Goal: Task Accomplishment & Management: Complete application form

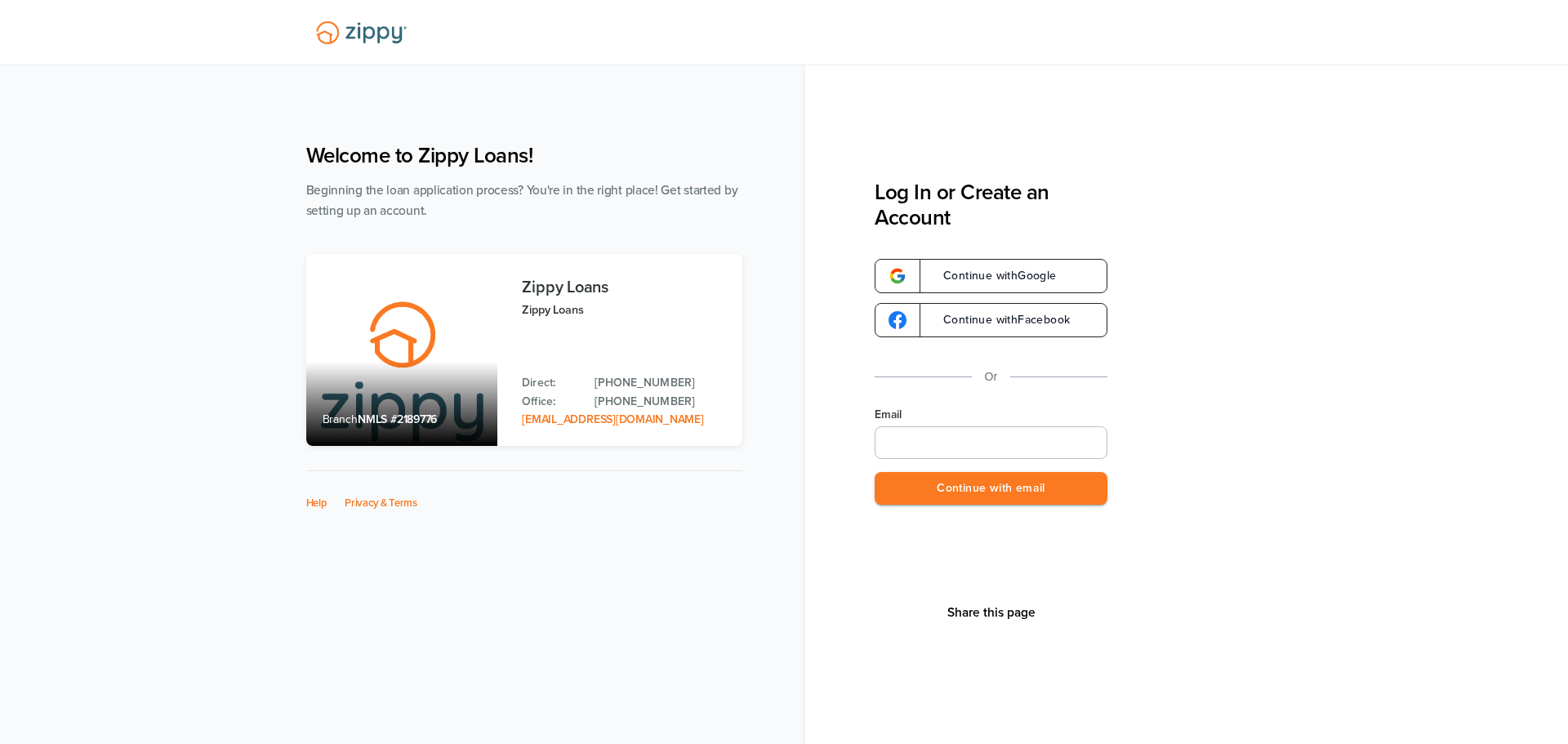
click at [916, 439] on input "Email" at bounding box center [991, 442] width 233 height 32
type input "**********"
click at [1043, 492] on button "Continue with email" at bounding box center [991, 488] width 233 height 33
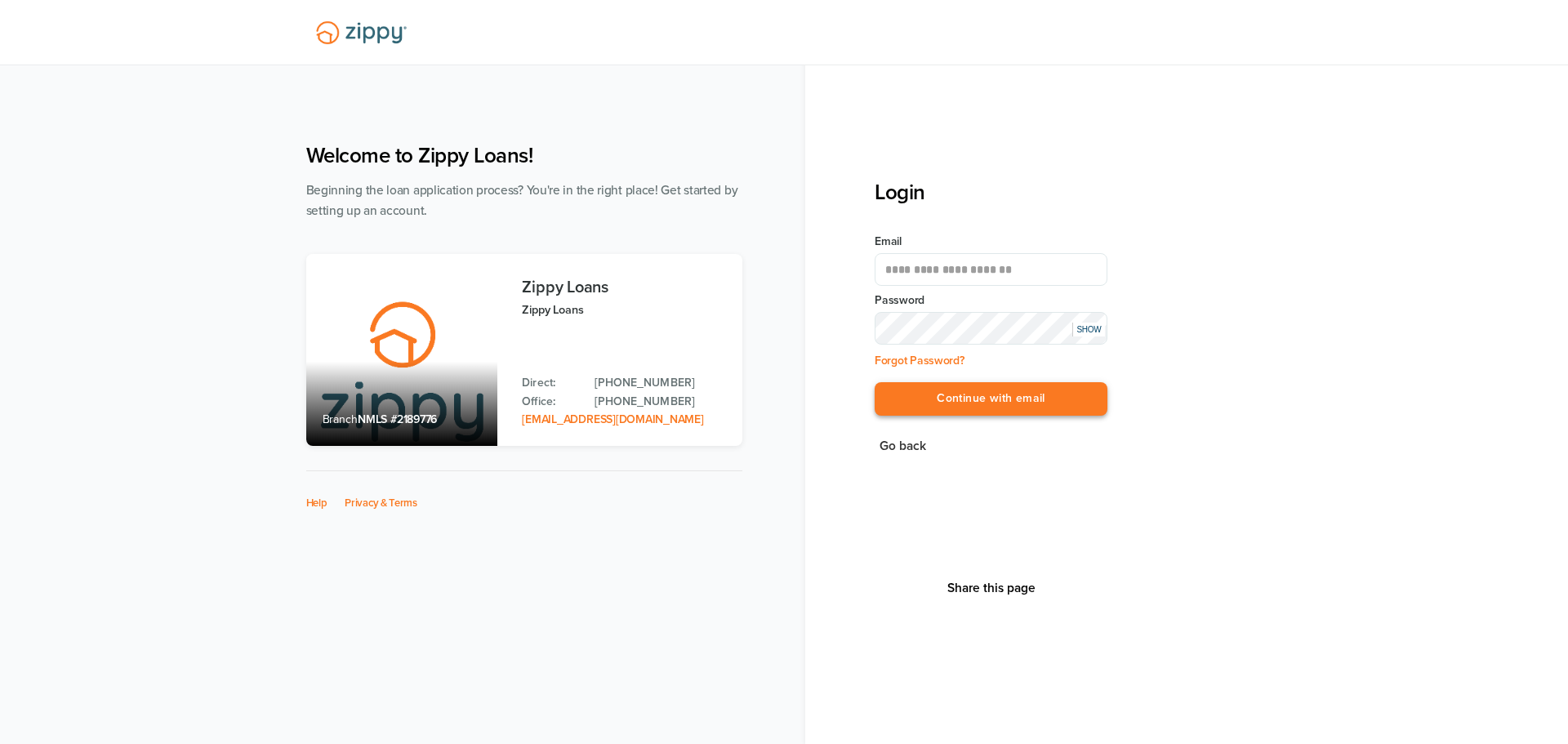
click at [1001, 406] on button "Continue with email" at bounding box center [991, 399] width 233 height 33
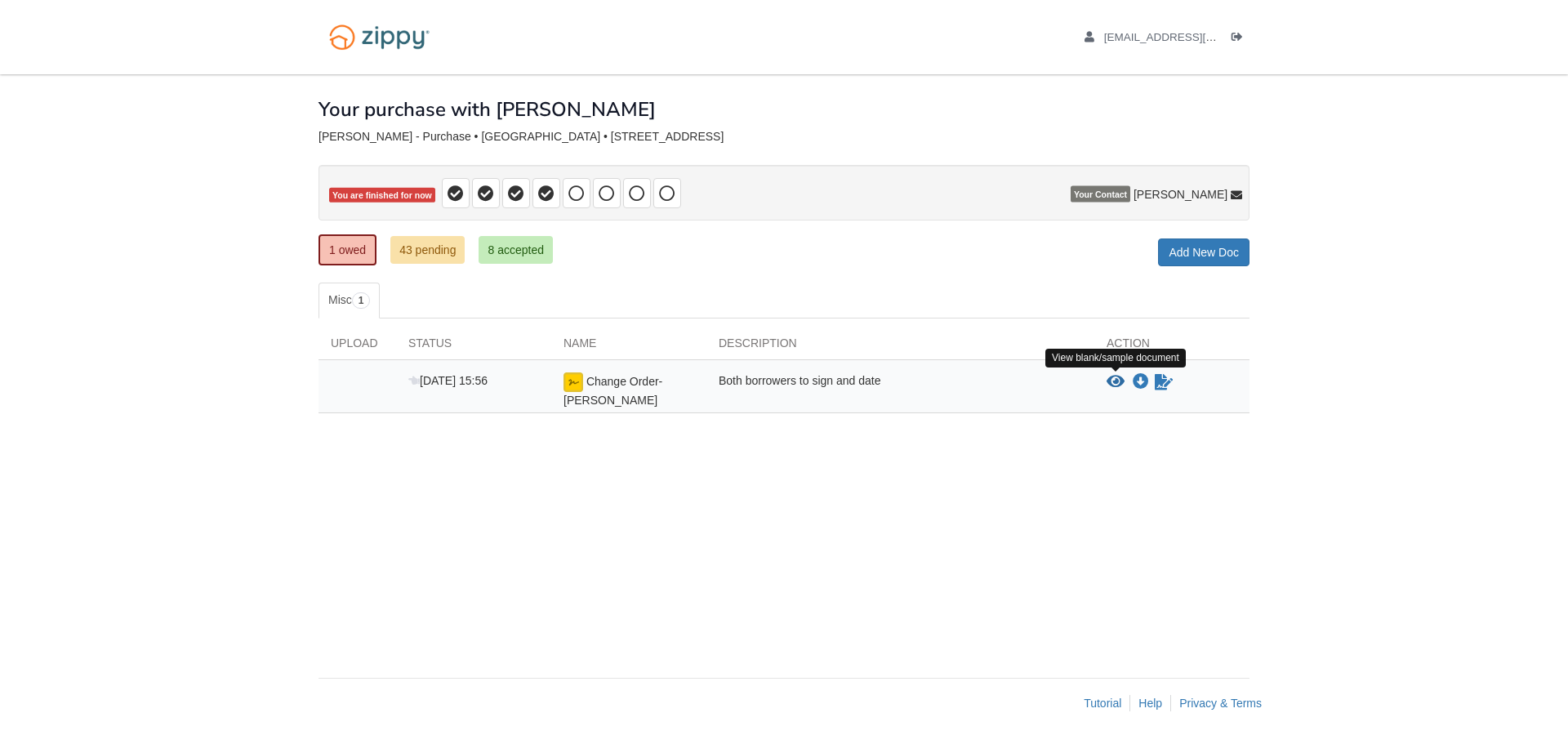
click at [1113, 382] on icon "View Change Order- Dominy" at bounding box center [1115, 382] width 18 height 16
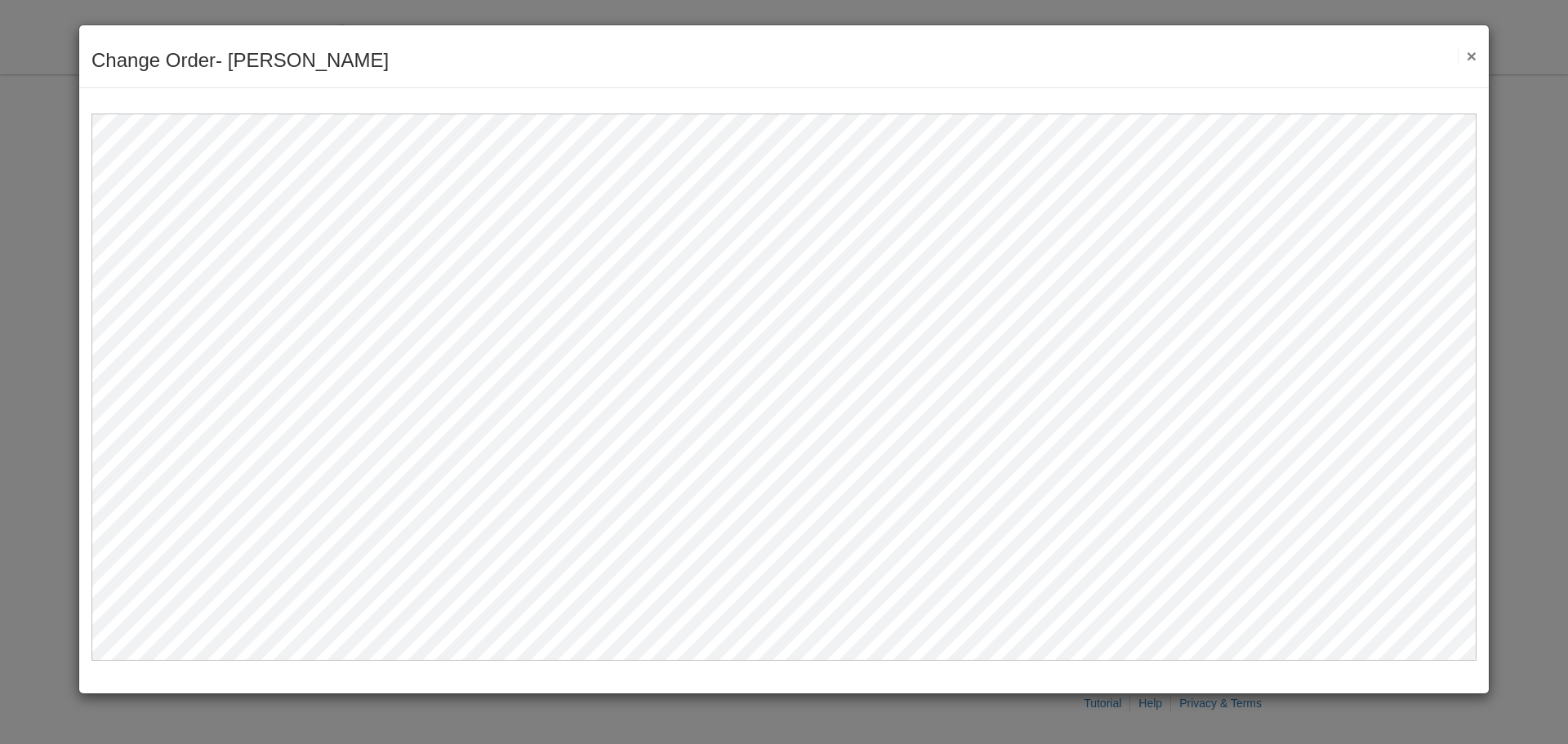
click at [1471, 60] on button "×" at bounding box center [1467, 56] width 19 height 17
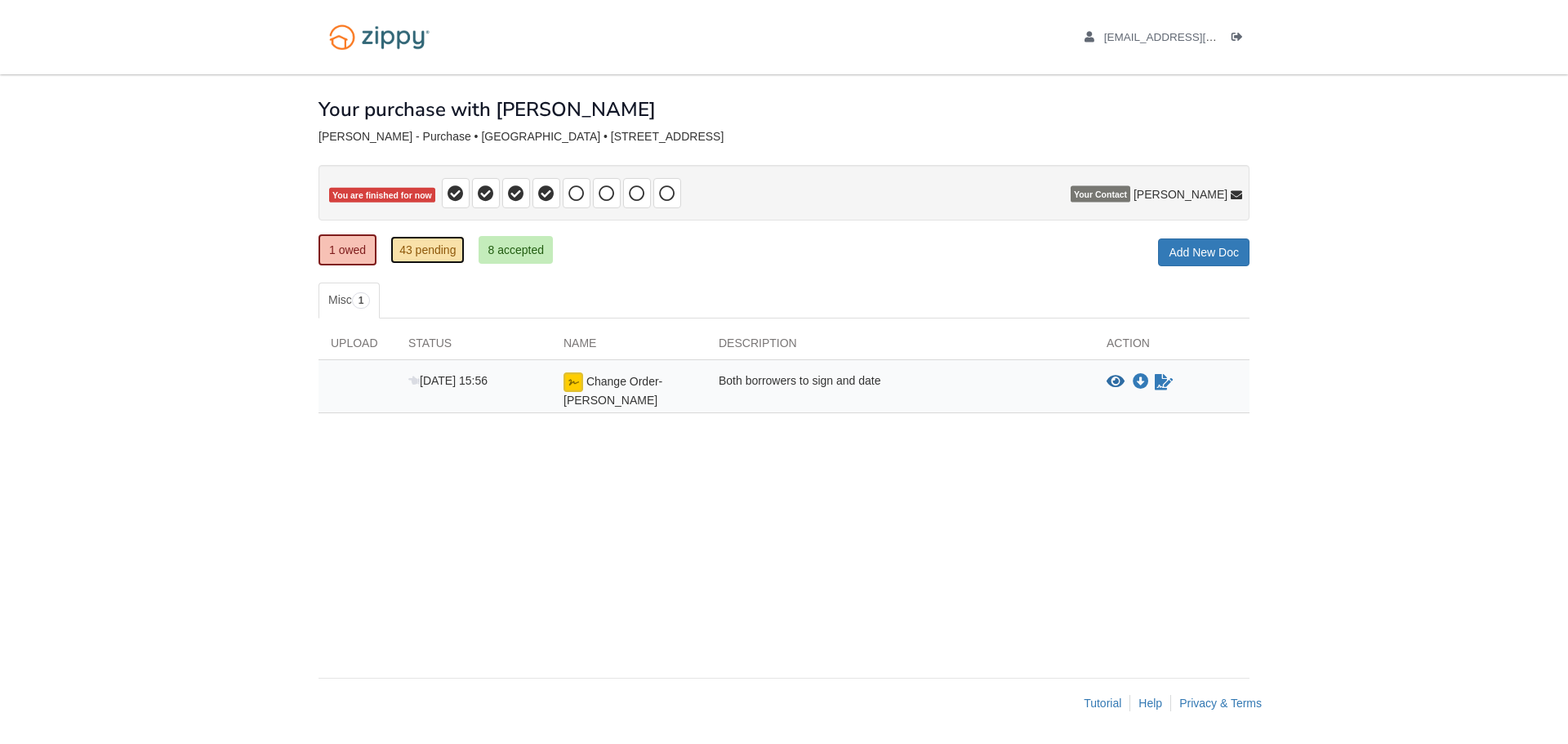
click at [430, 251] on link "43 pending" at bounding box center [427, 250] width 74 height 28
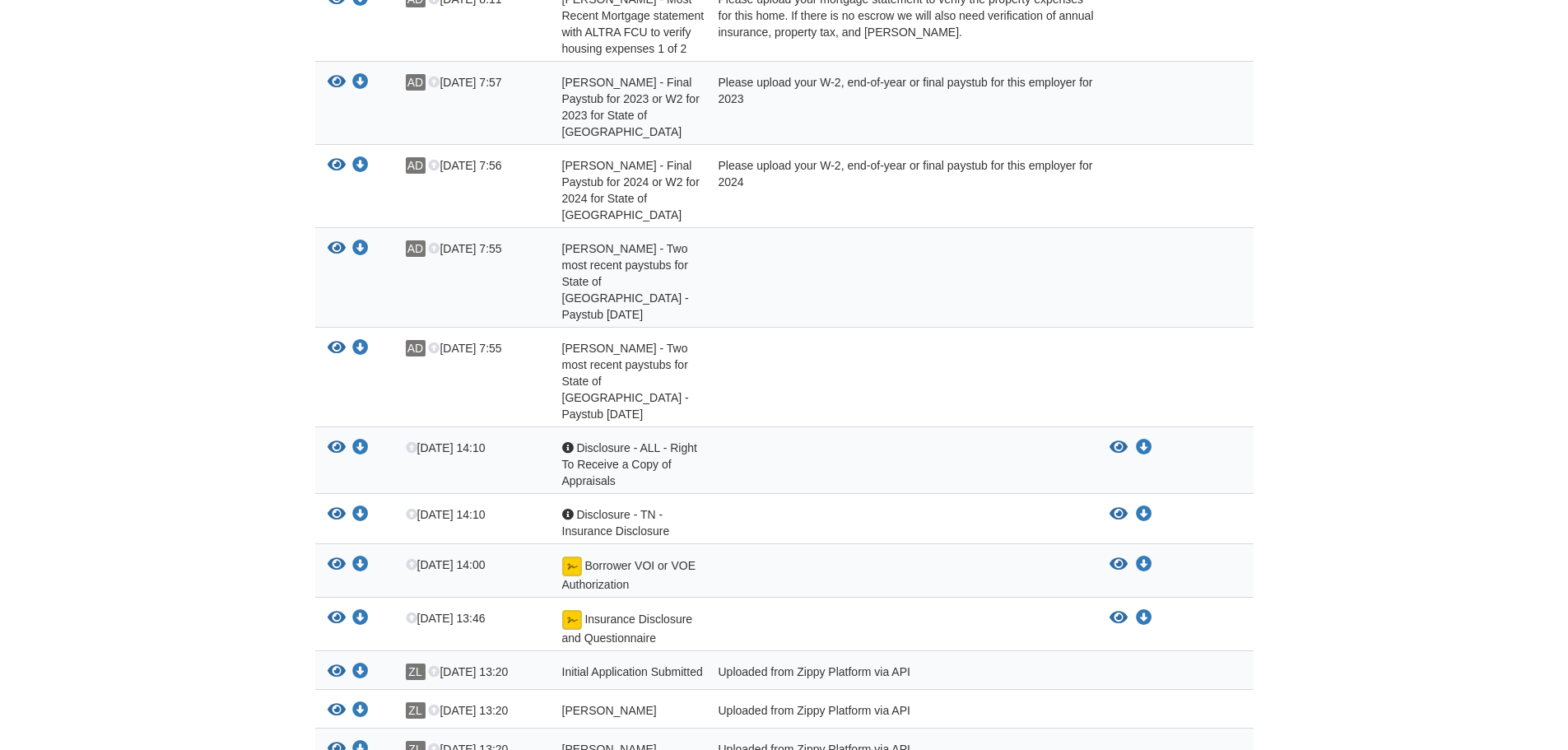
scroll to position [1483, 0]
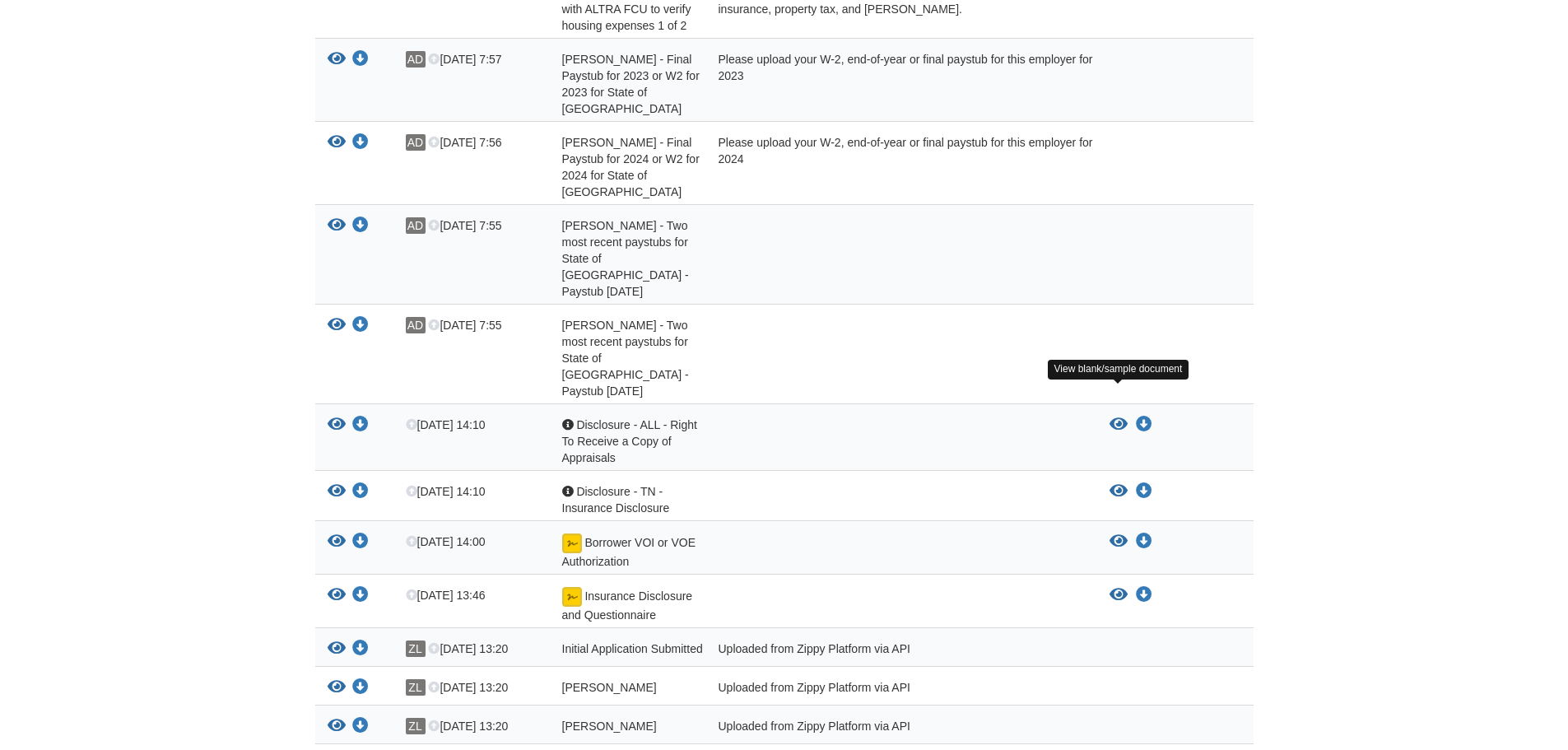
click at [1120, 534] on icon "View Borrower VOI or VOE Authorization" at bounding box center [1118, 541] width 18 height 16
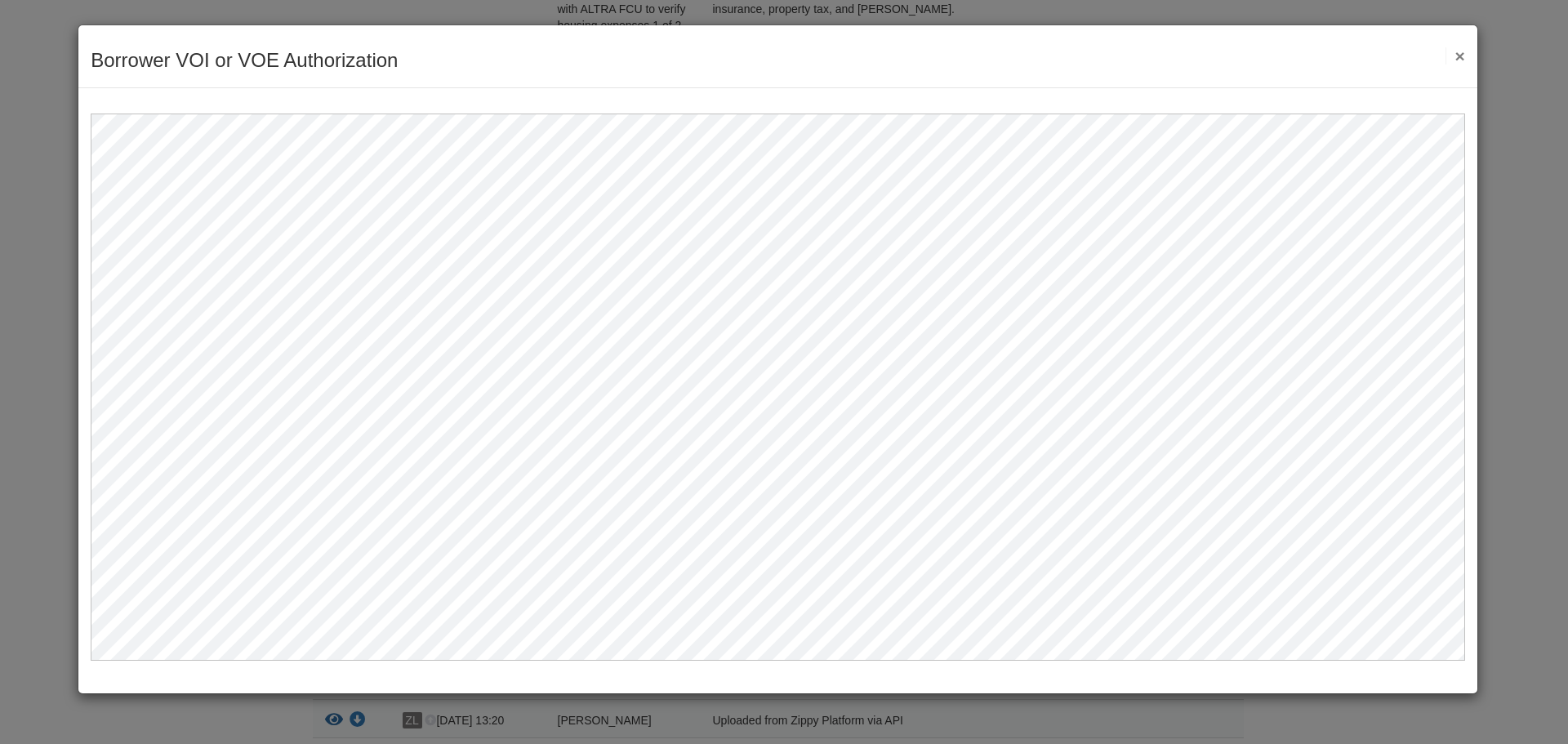
click at [1458, 57] on button "×" at bounding box center [1455, 56] width 19 height 17
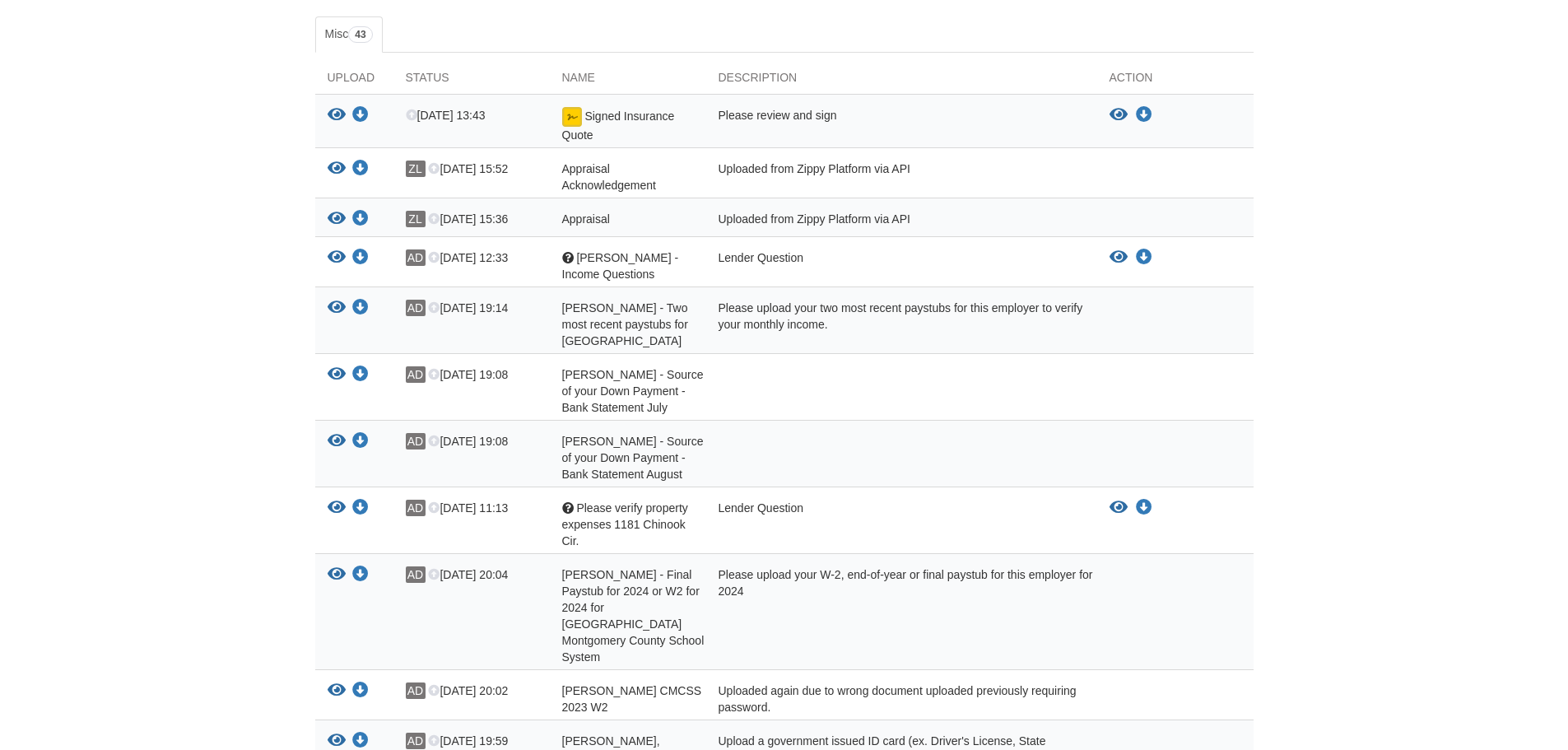
scroll to position [247, 0]
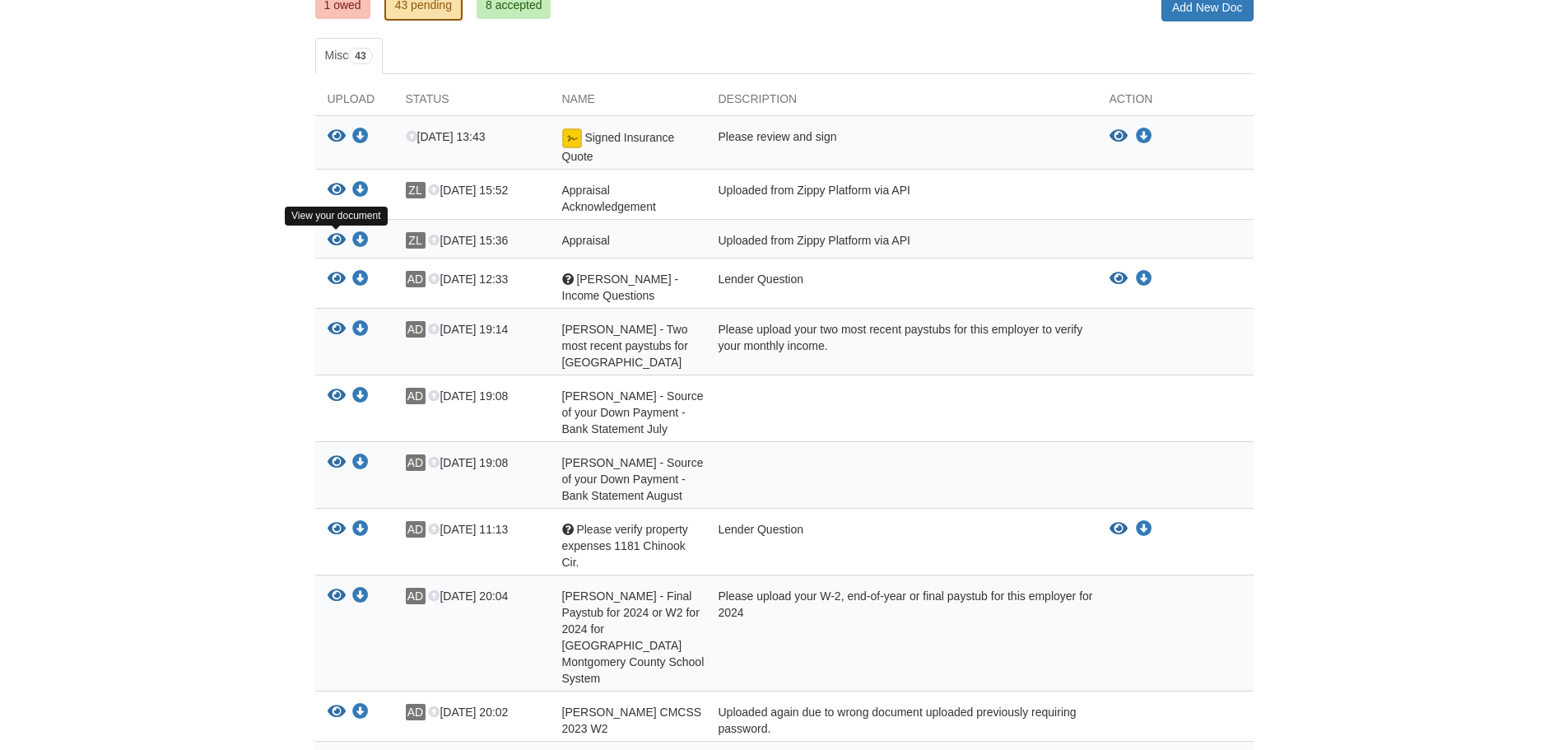
click at [329, 240] on icon "View Appraisal" at bounding box center [337, 240] width 18 height 16
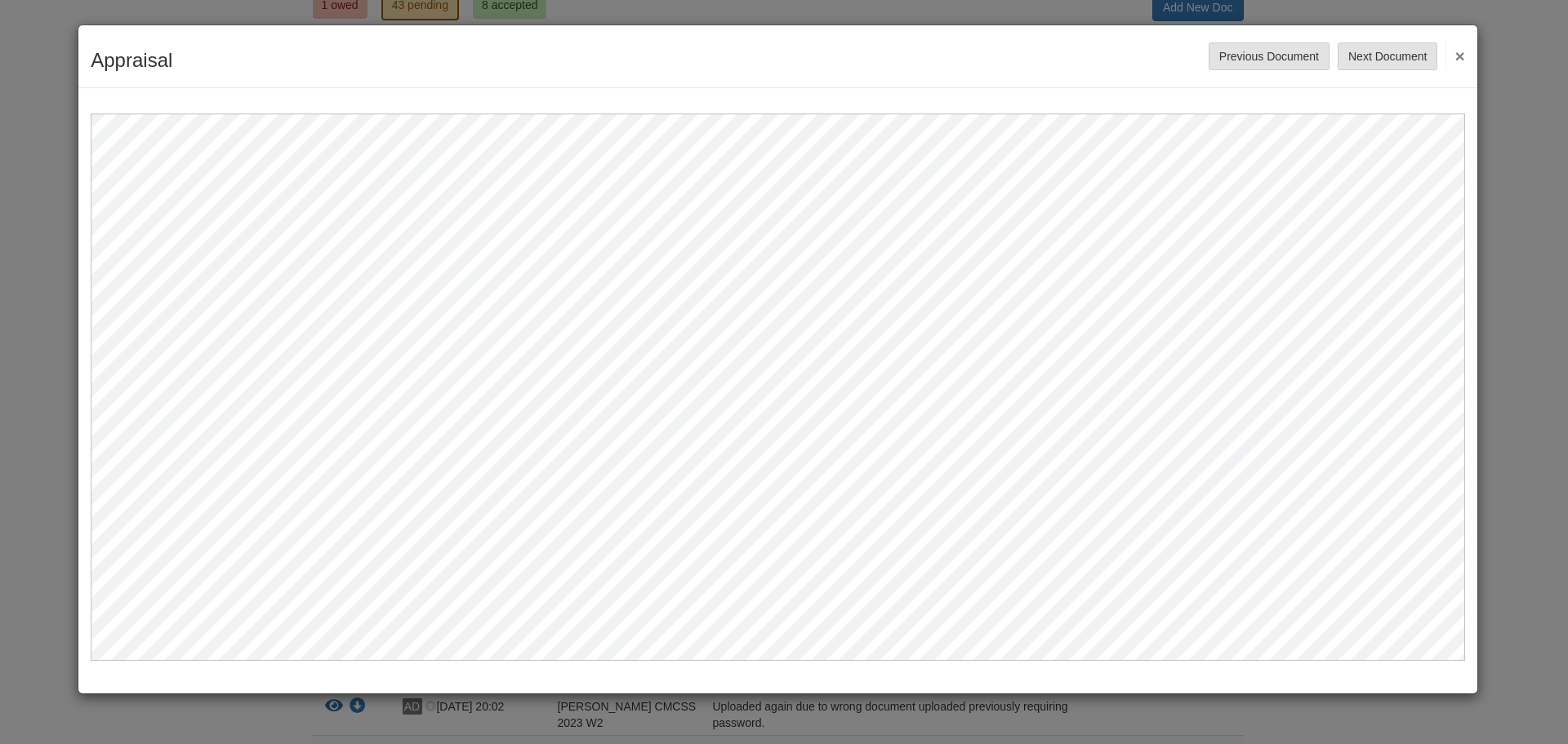
click at [1460, 61] on button "×" at bounding box center [1455, 55] width 19 height 30
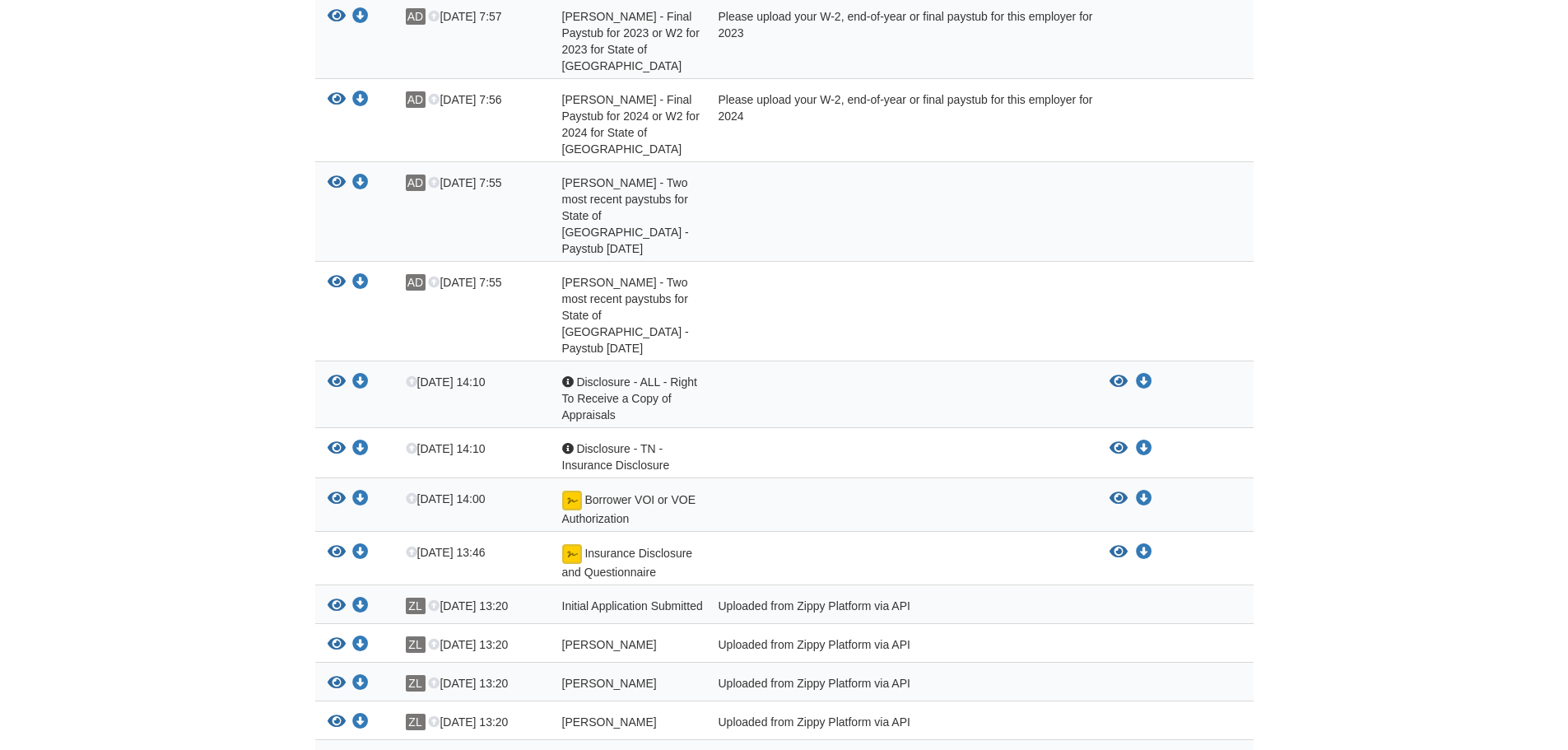
scroll to position [1565, 0]
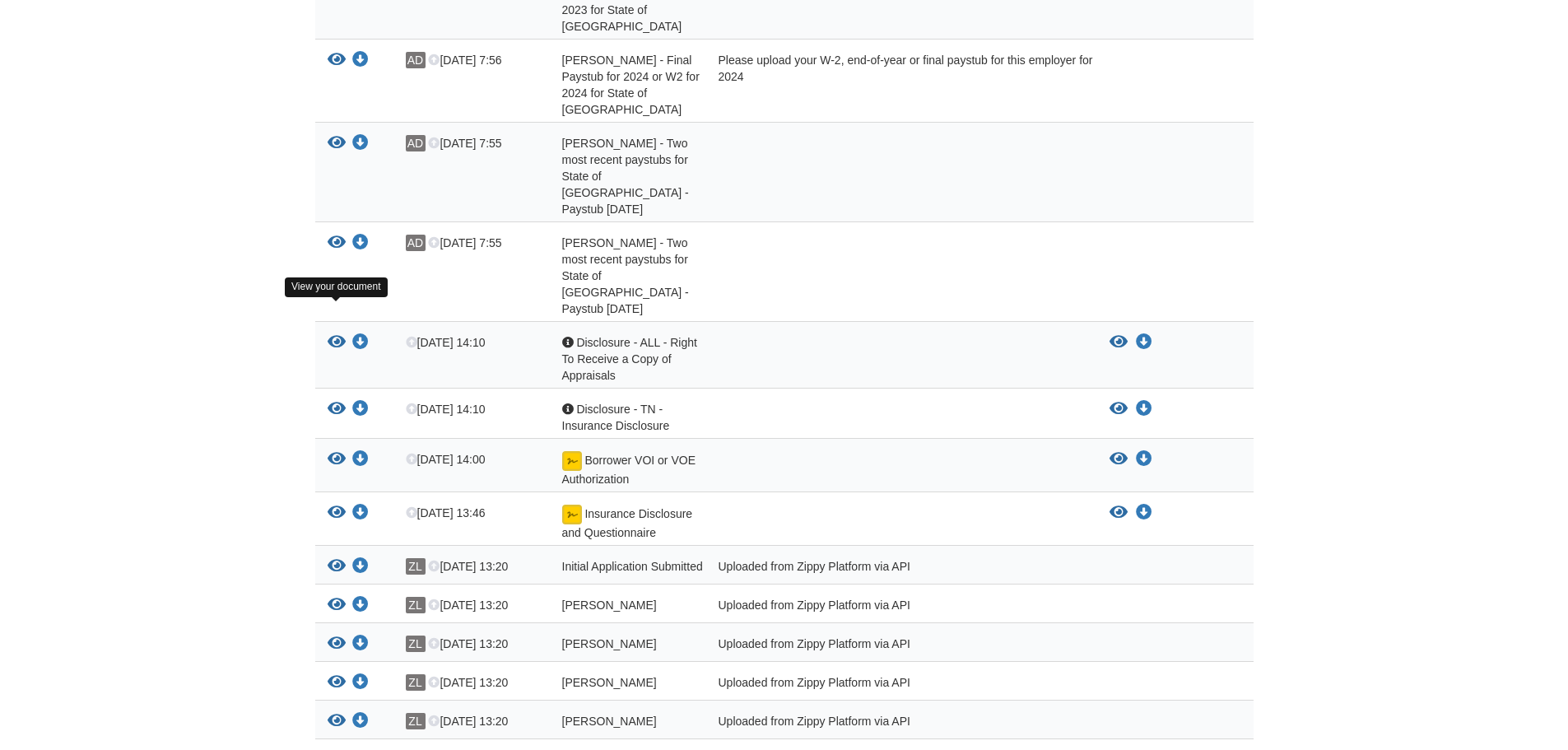
click at [330, 451] on icon "View Borrower VOI or VOE Authorization" at bounding box center [337, 459] width 18 height 16
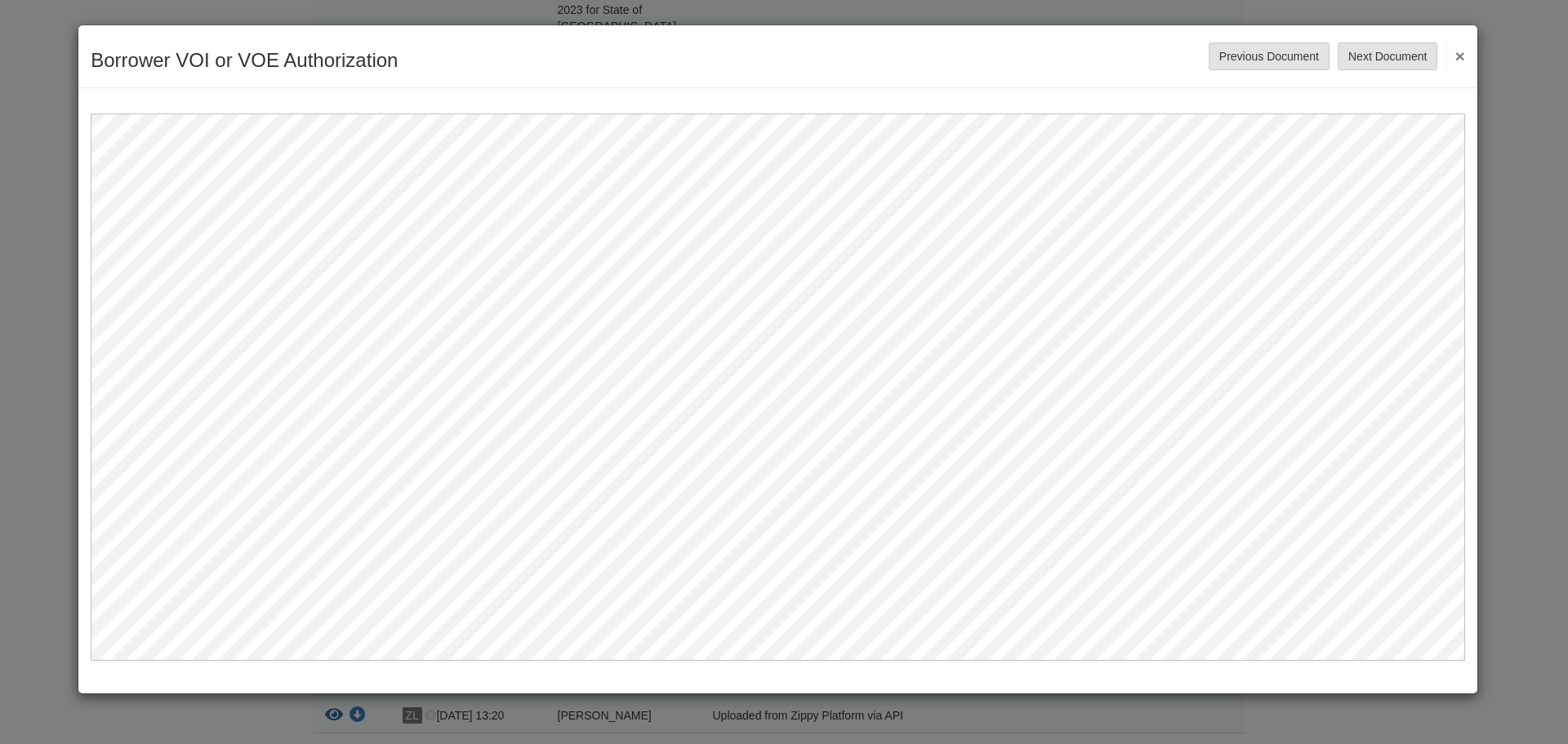
click at [1458, 59] on button "×" at bounding box center [1455, 55] width 19 height 30
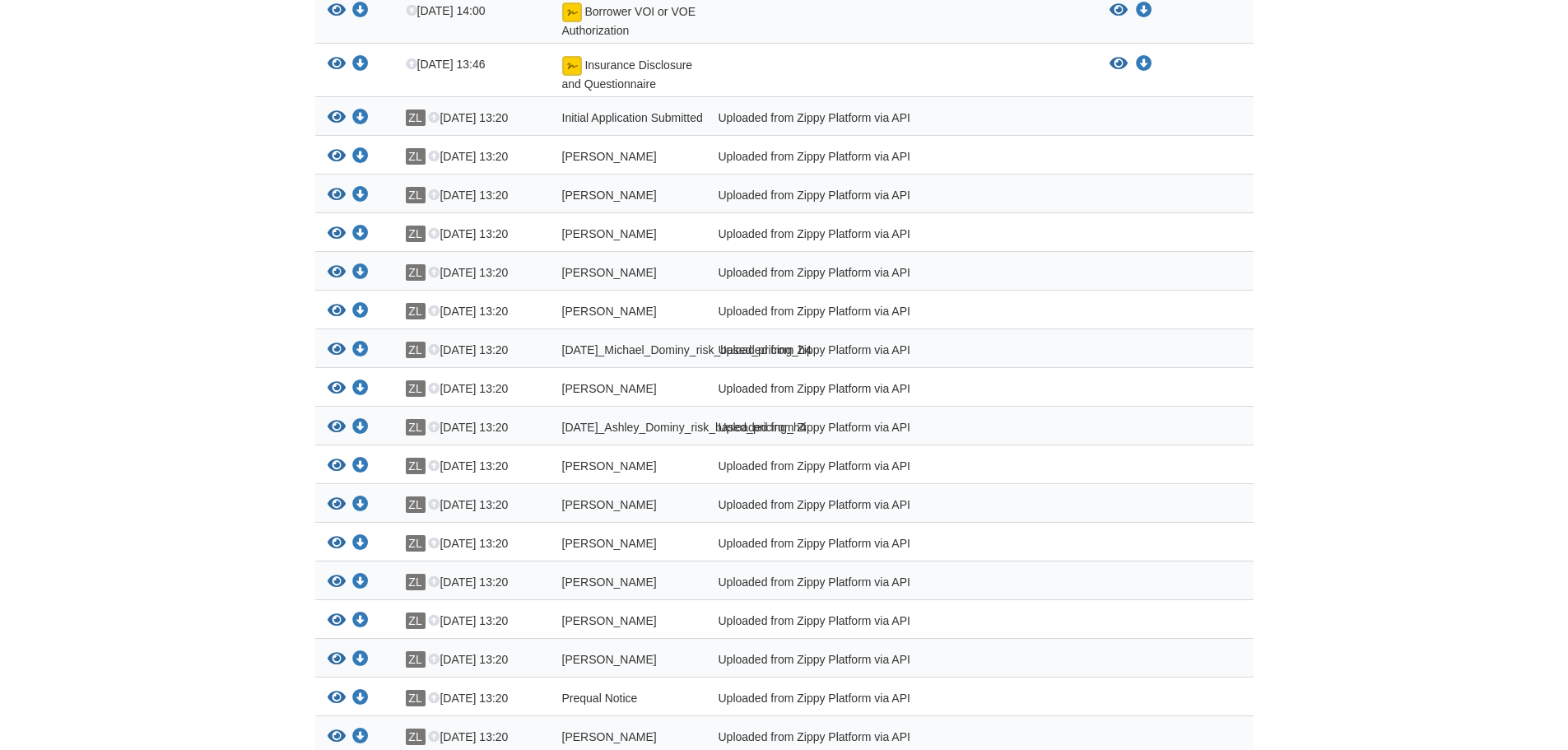
scroll to position [2099, 0]
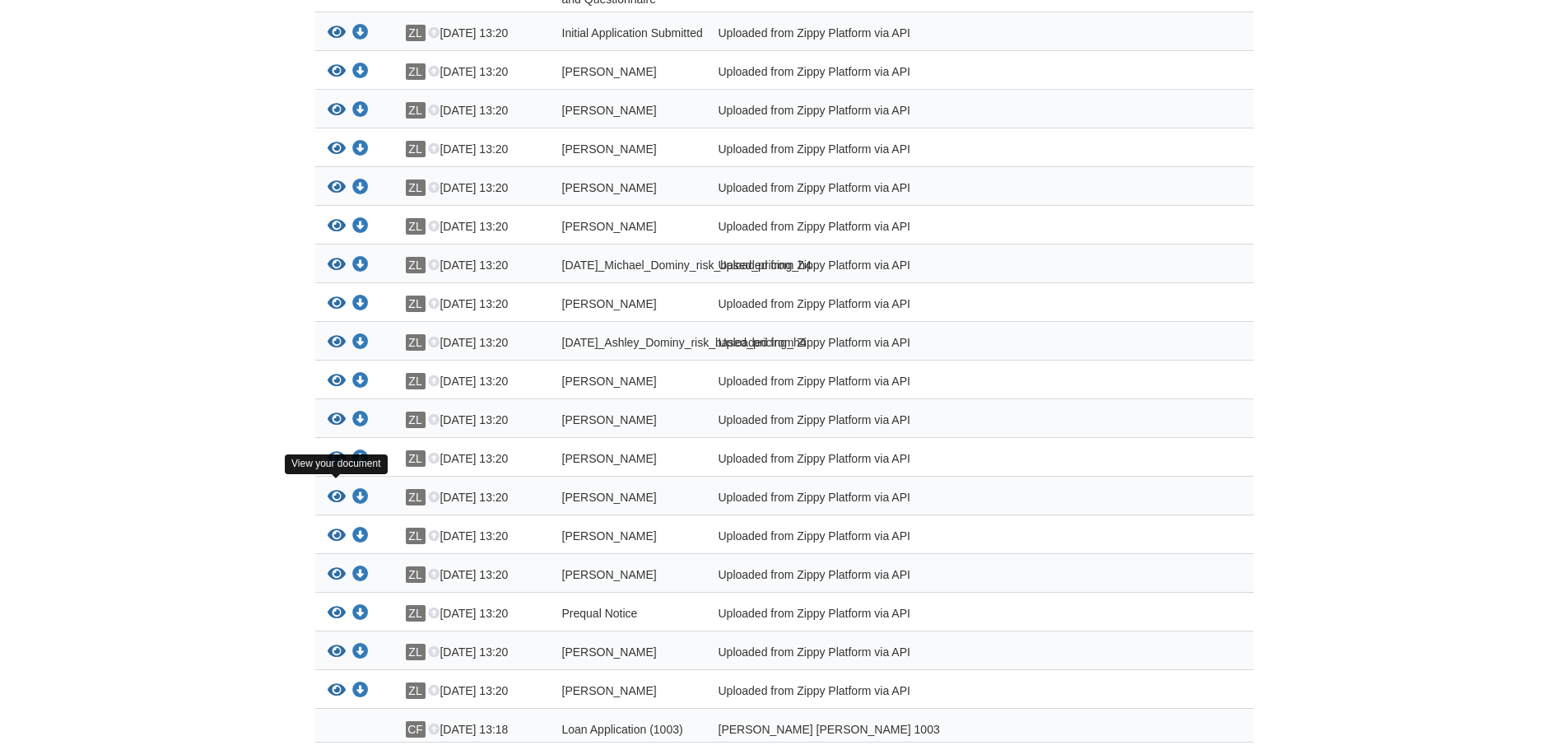
click at [338, 606] on icon "View Prequal Notice" at bounding box center [337, 613] width 18 height 16
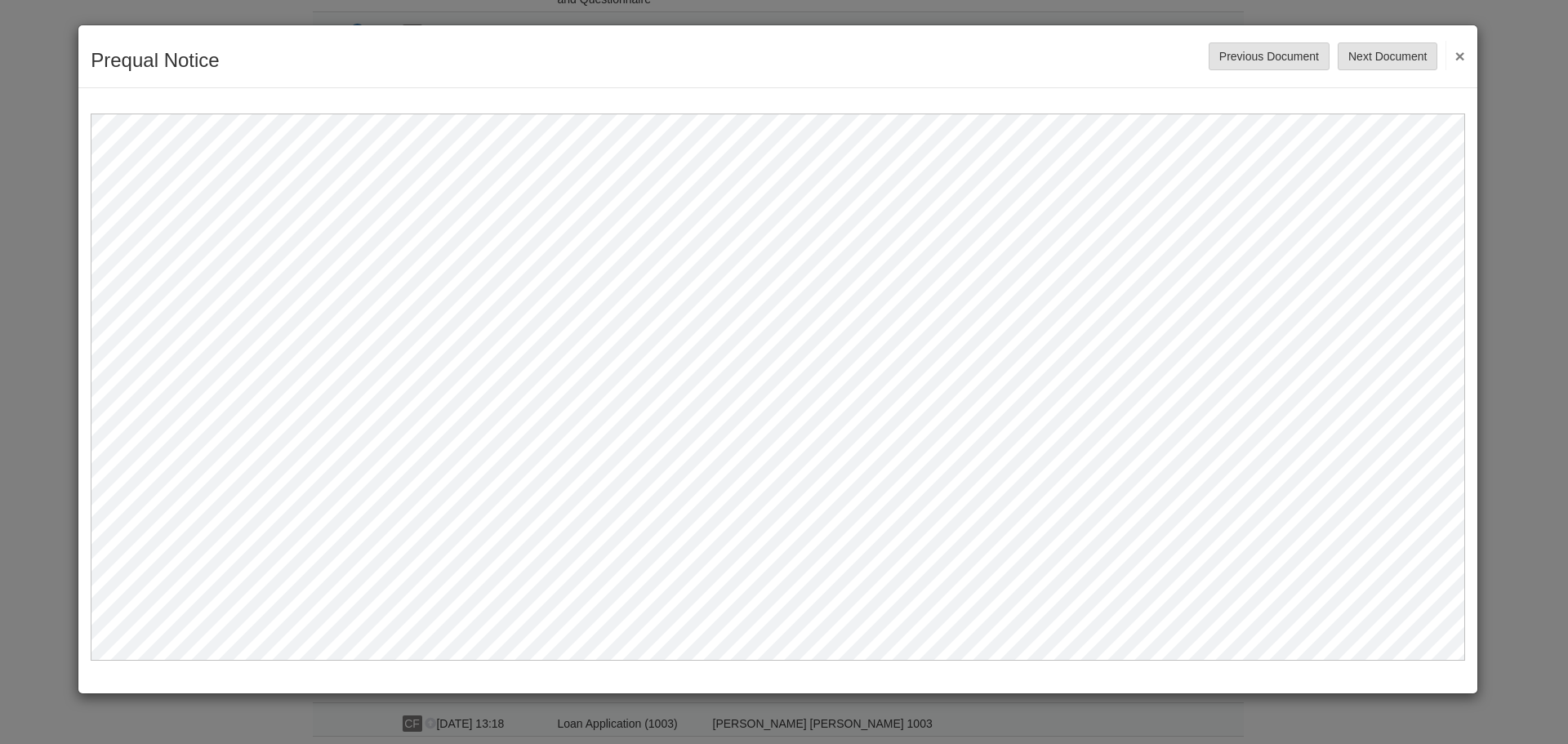
click at [1455, 57] on button "×" at bounding box center [1455, 55] width 19 height 30
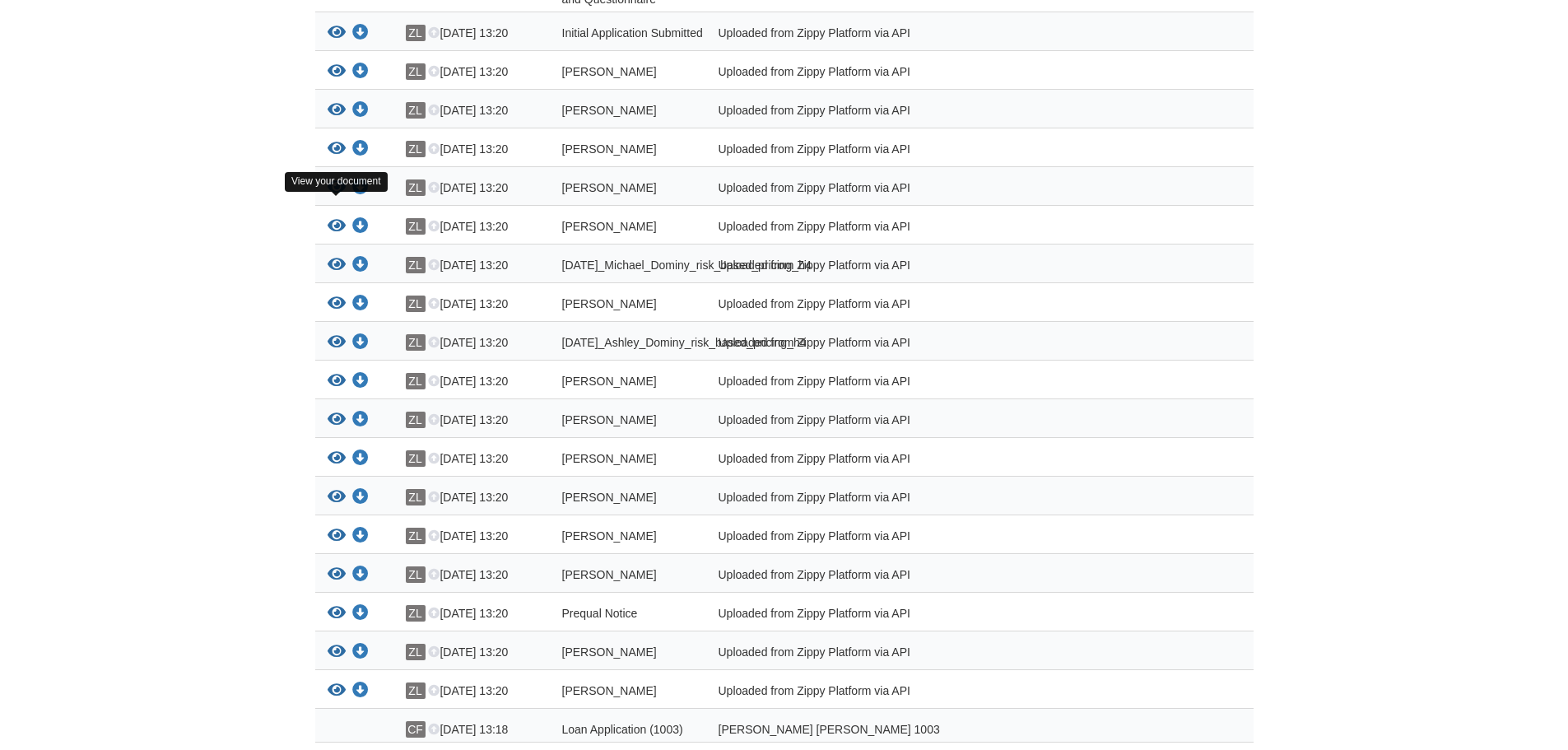
click at [331, 334] on icon "View 08-19-2025_Ashley_Dominy_risk_based_pricing_h4" at bounding box center [337, 342] width 18 height 16
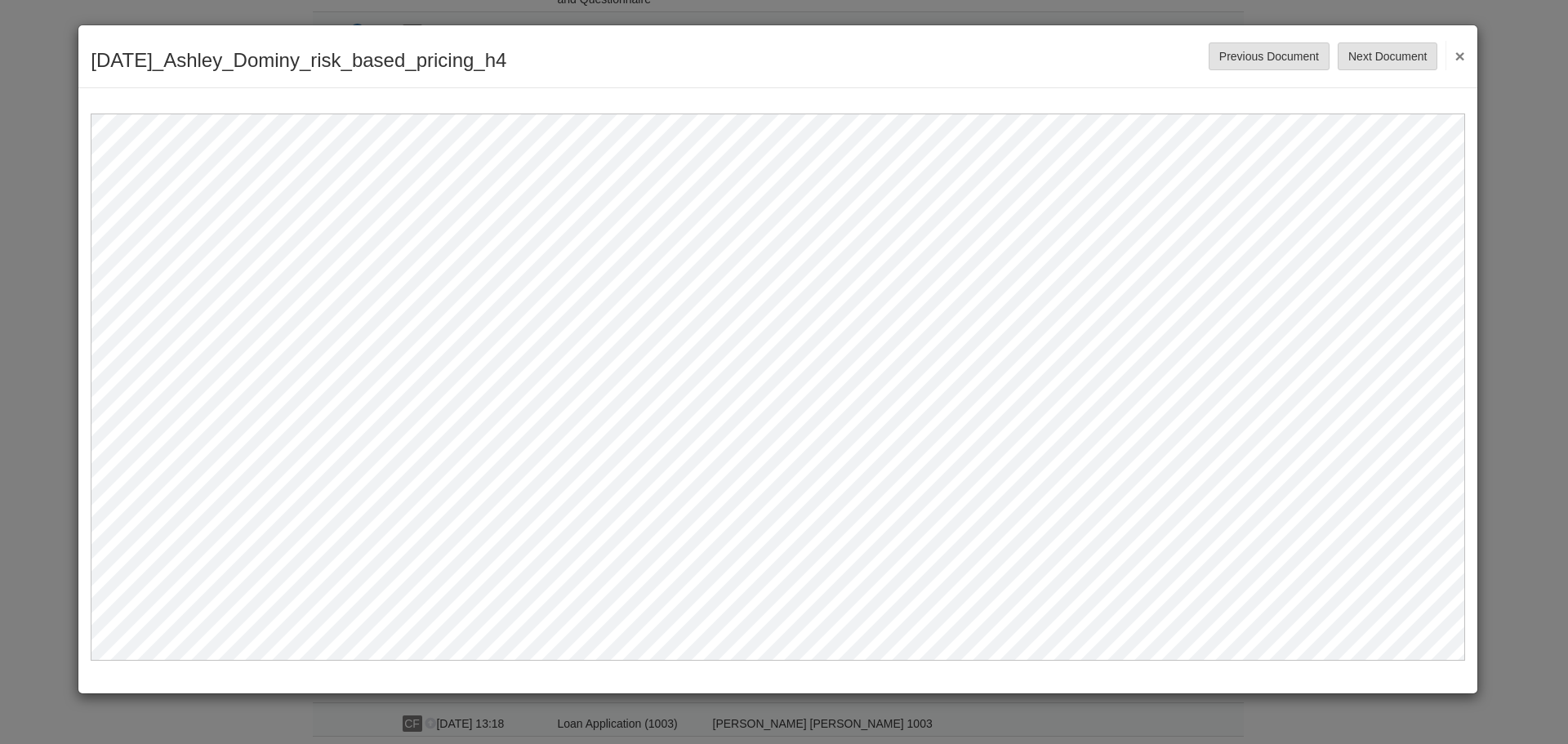
click at [1467, 55] on div "08-19-2025_Ashley_Dominy_risk_based_pricing_h4 Save Cancel Previous Document Ne…" at bounding box center [778, 57] width 1399 height 63
click at [1462, 55] on button "×" at bounding box center [1455, 55] width 19 height 30
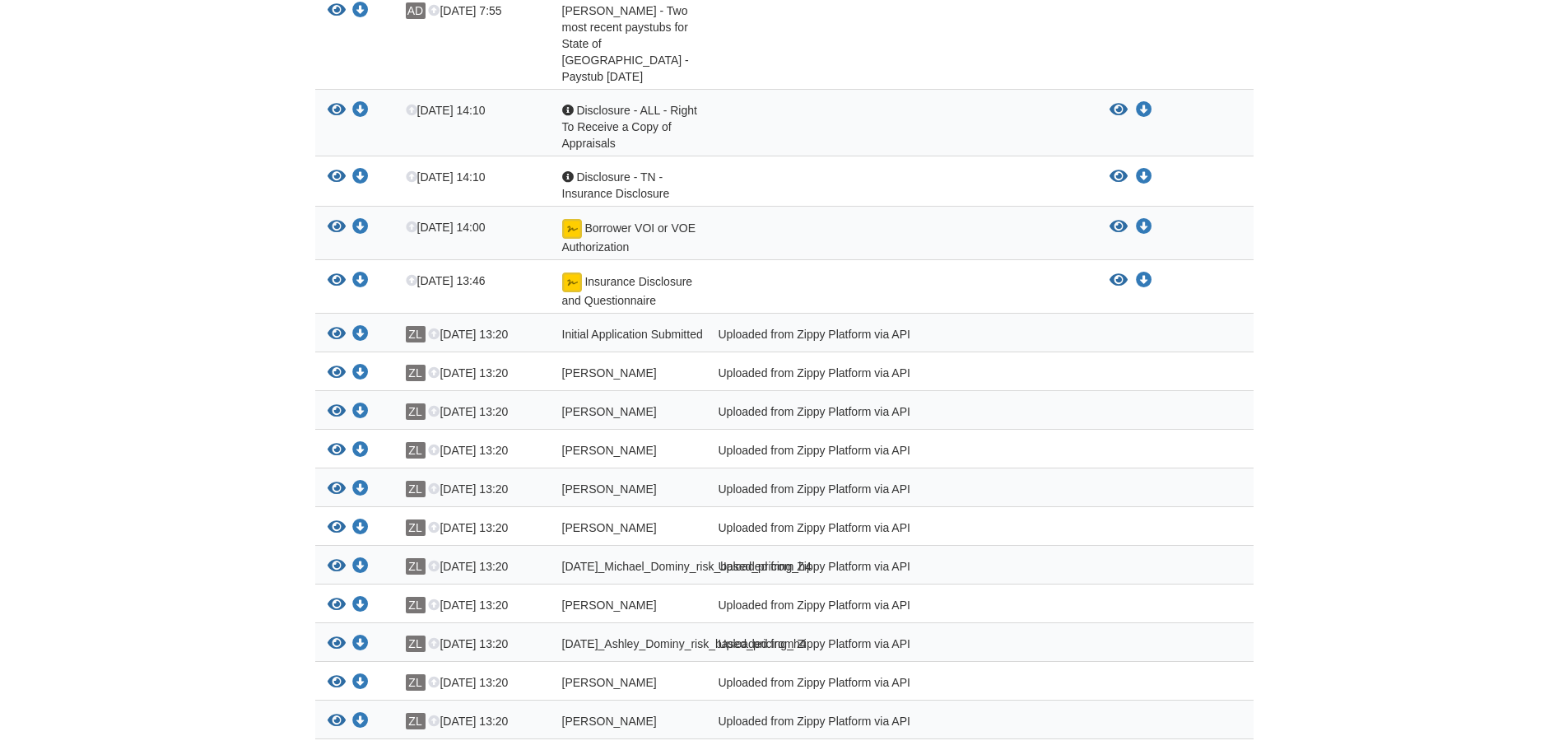
scroll to position [1769, 0]
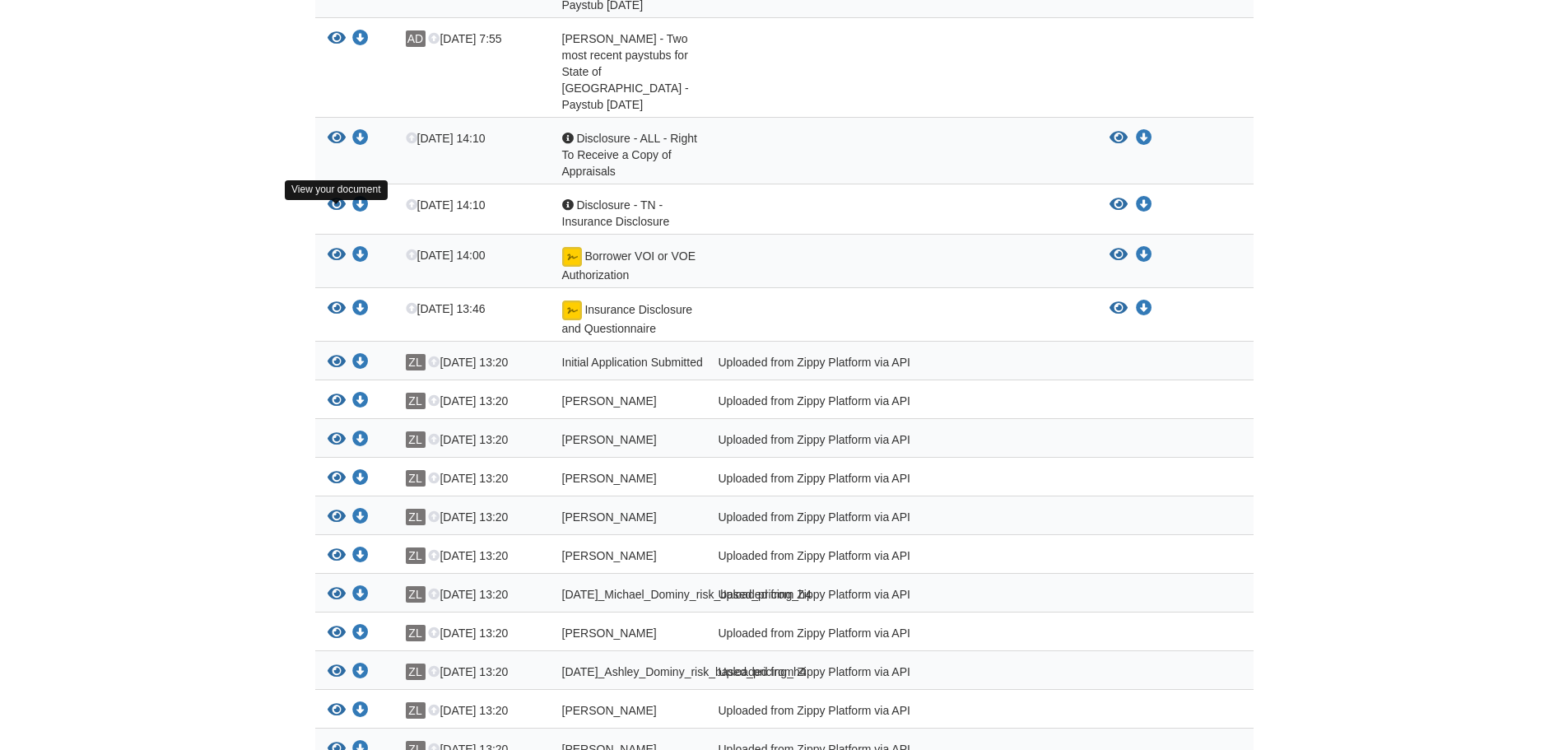
click at [331, 354] on icon "View Initial Application Submitted" at bounding box center [337, 362] width 18 height 16
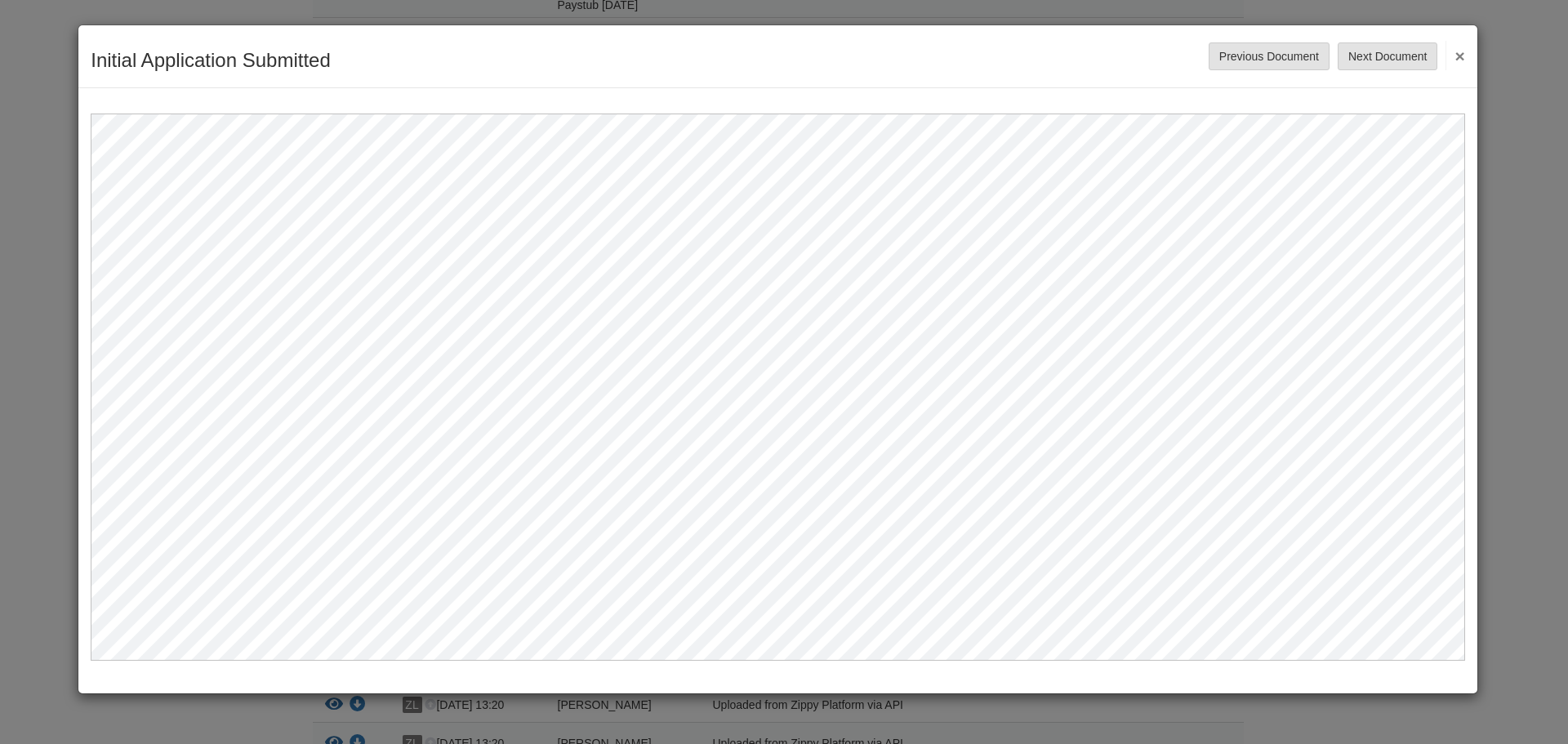
click at [1458, 61] on button "×" at bounding box center [1455, 55] width 19 height 30
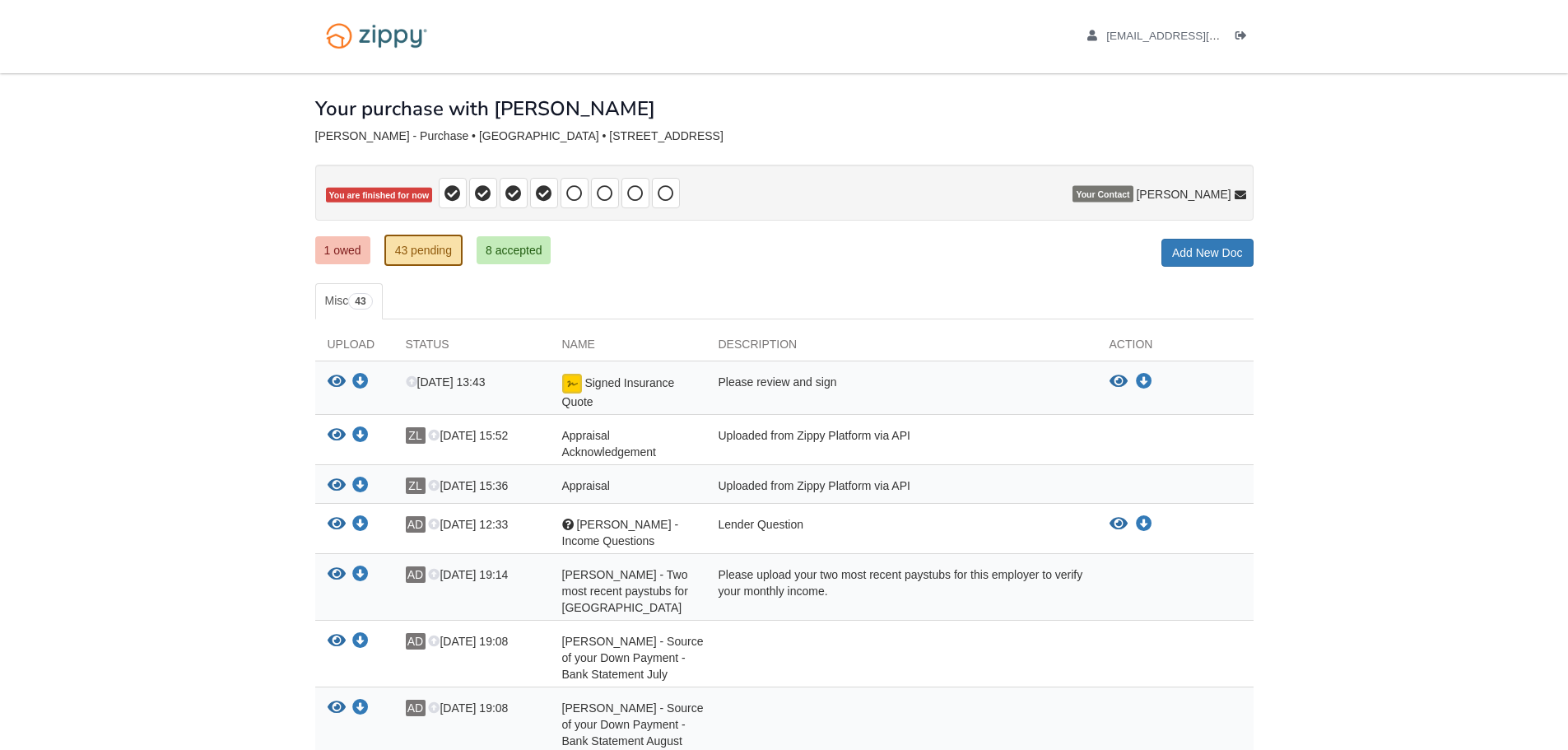
scroll to position [0, 0]
click at [343, 251] on link "1 owed" at bounding box center [343, 252] width 55 height 28
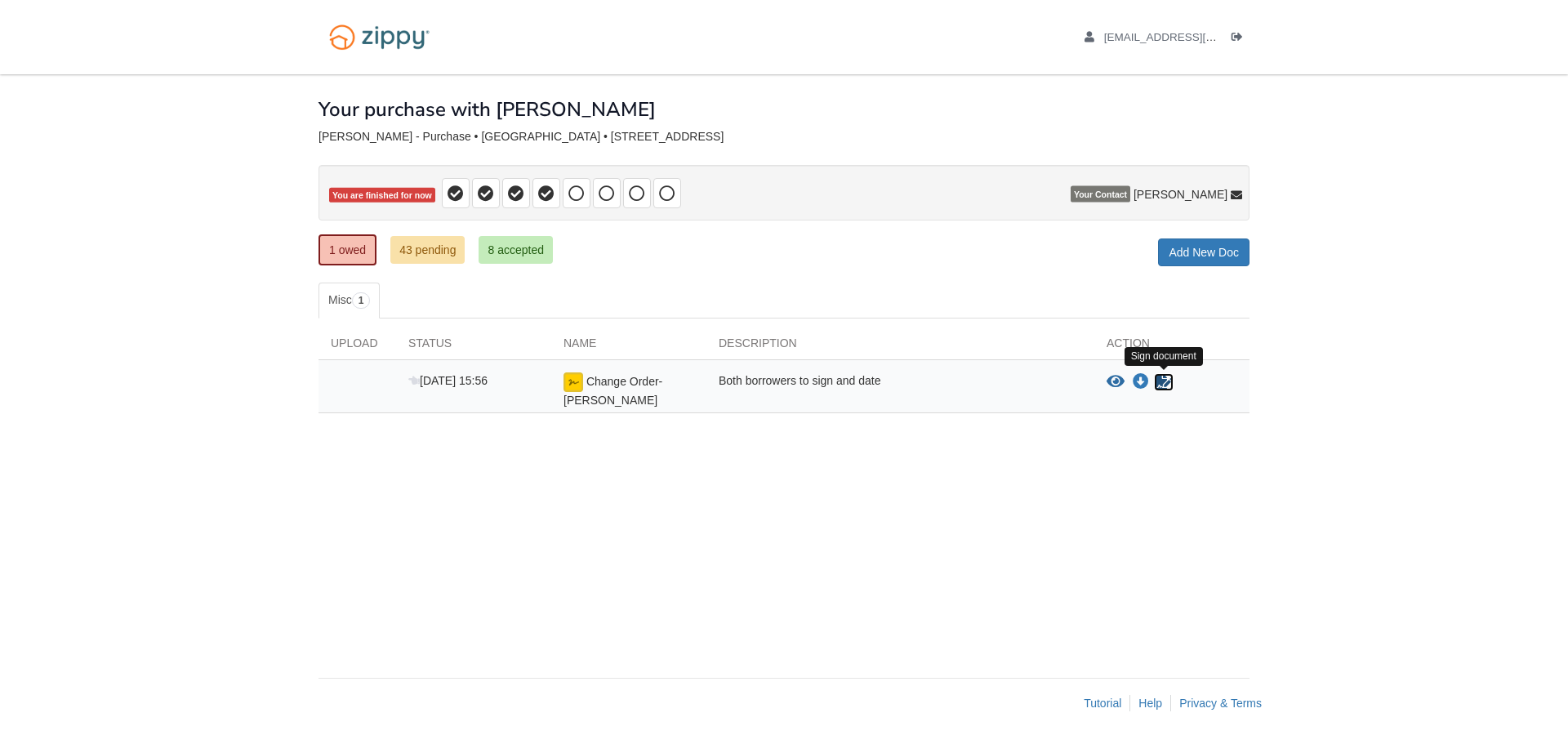
click at [1159, 386] on icon "Sign Form" at bounding box center [1163, 382] width 18 height 16
